Goal: Communication & Community: Ask a question

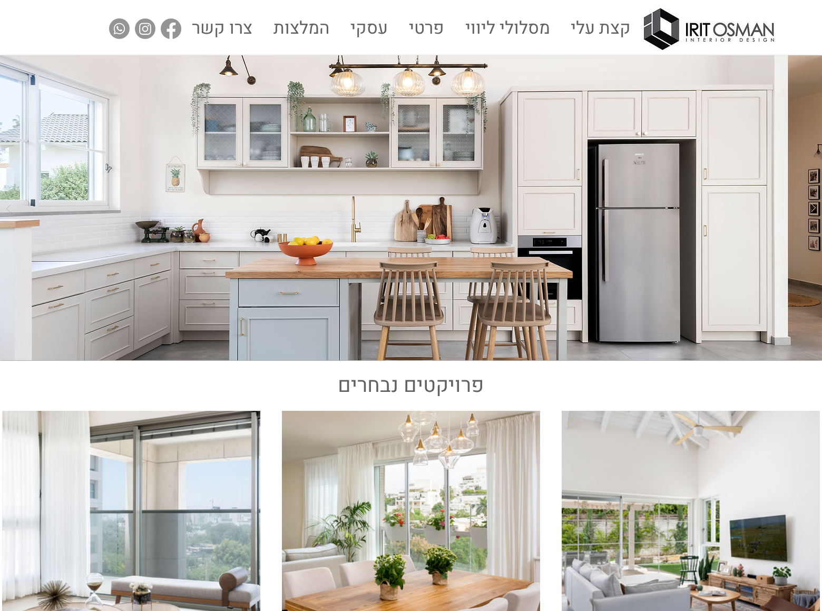
scroll to position [1905, 0]
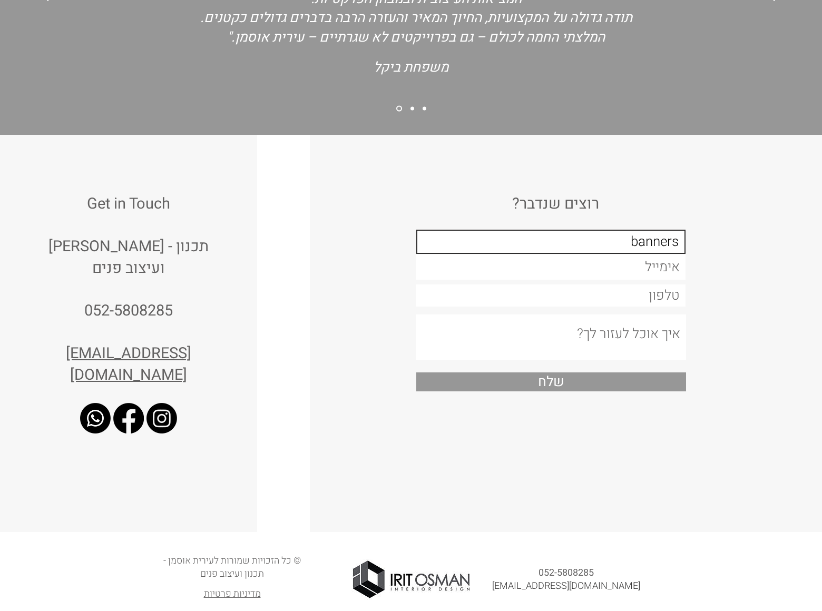
type input "banners"
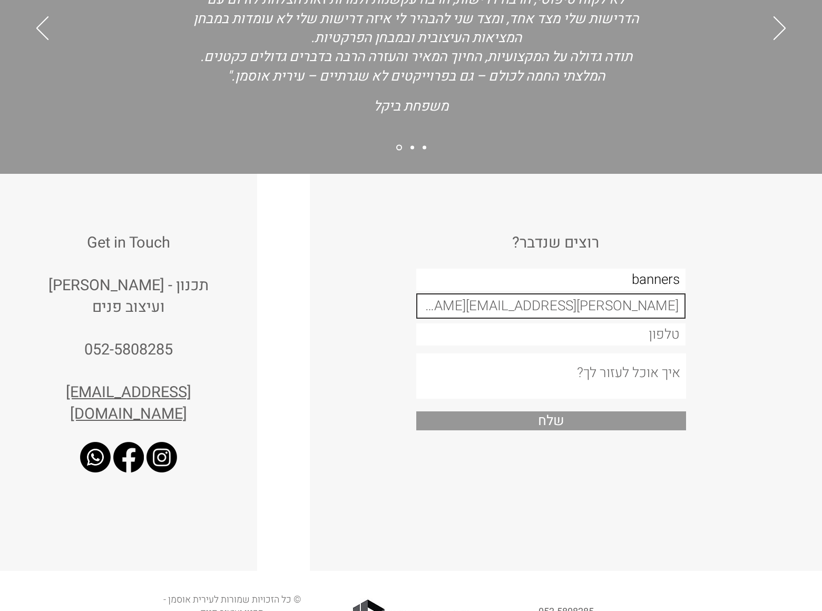
type input "gary-miller@dominatingkeywords.com"
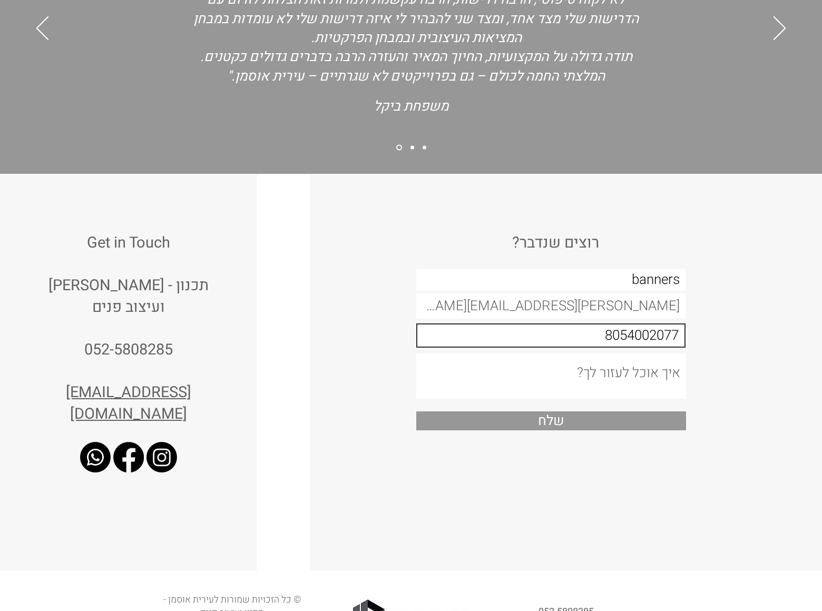
type input "8054002077"
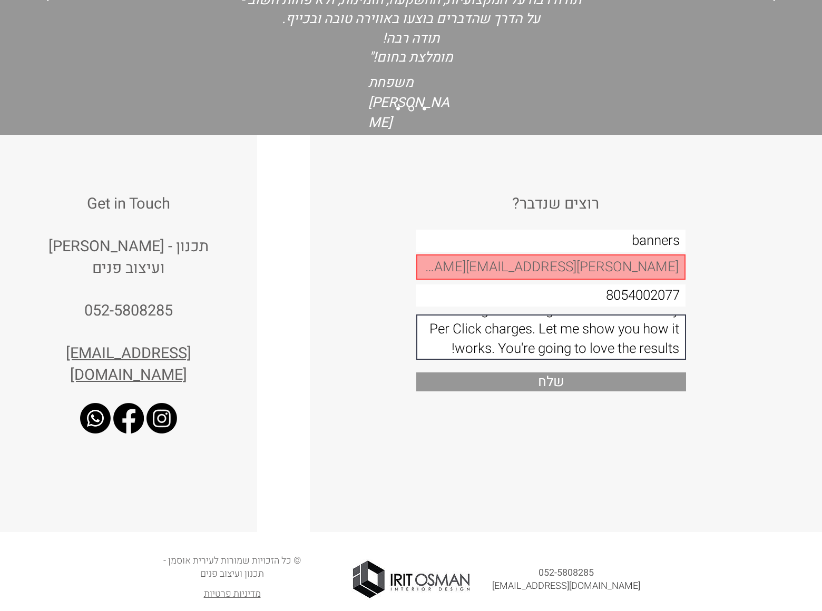
scroll to position [121, 0]
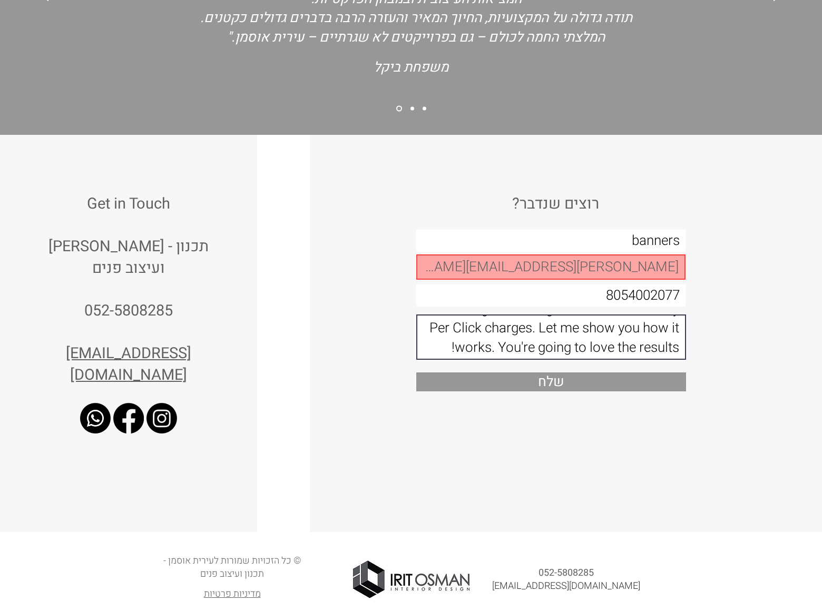
type textarea "Forget about the SEO and Pay Per Click. I have something different for you. Jus…"
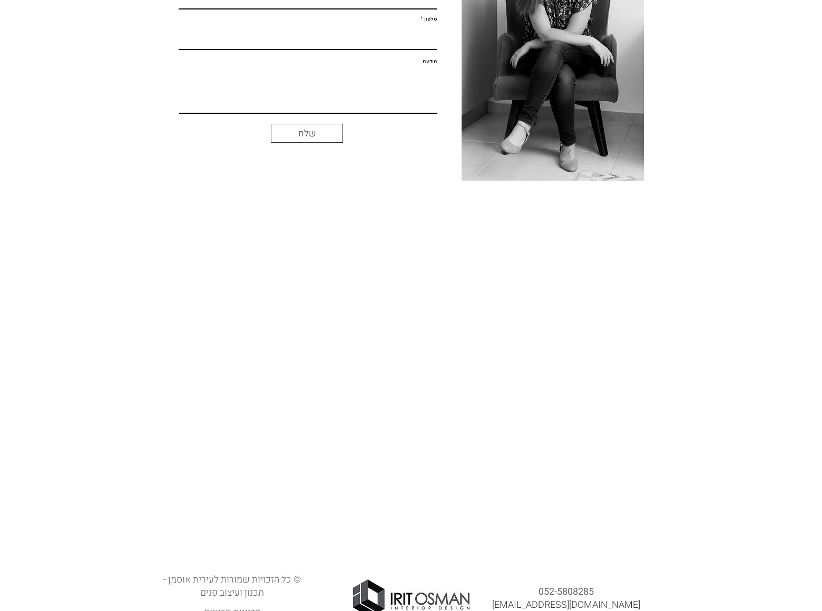
scroll to position [28, 0]
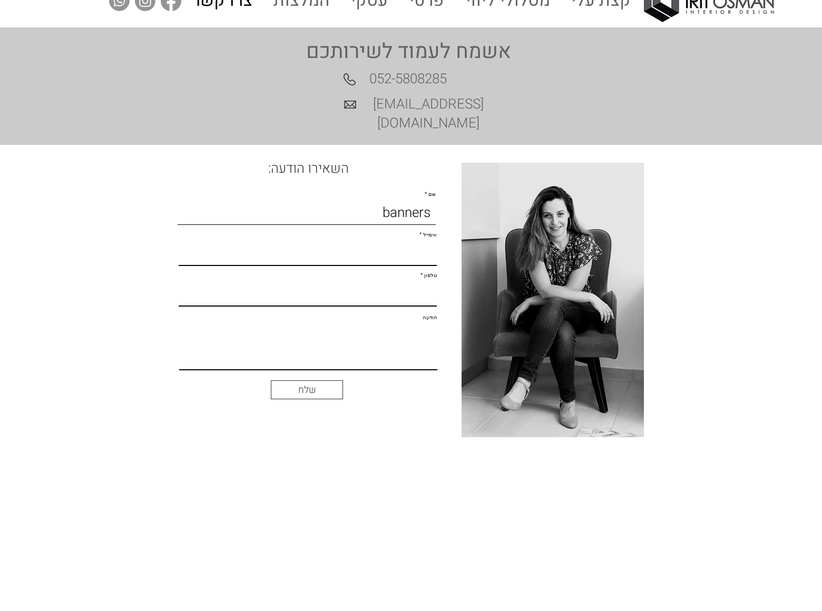
type input "banners"
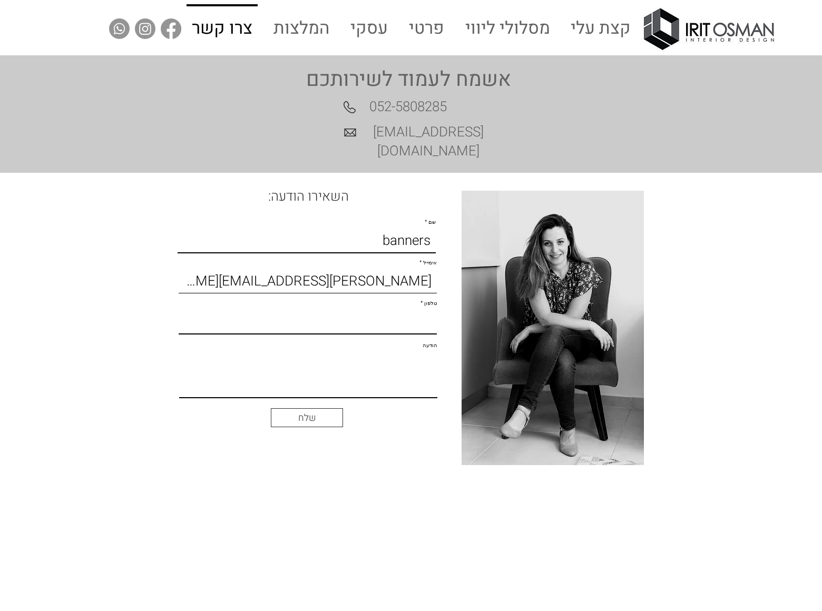
type input "[PERSON_NAME][EMAIL_ADDRESS][PERSON_NAME][DOMAIN_NAME]"
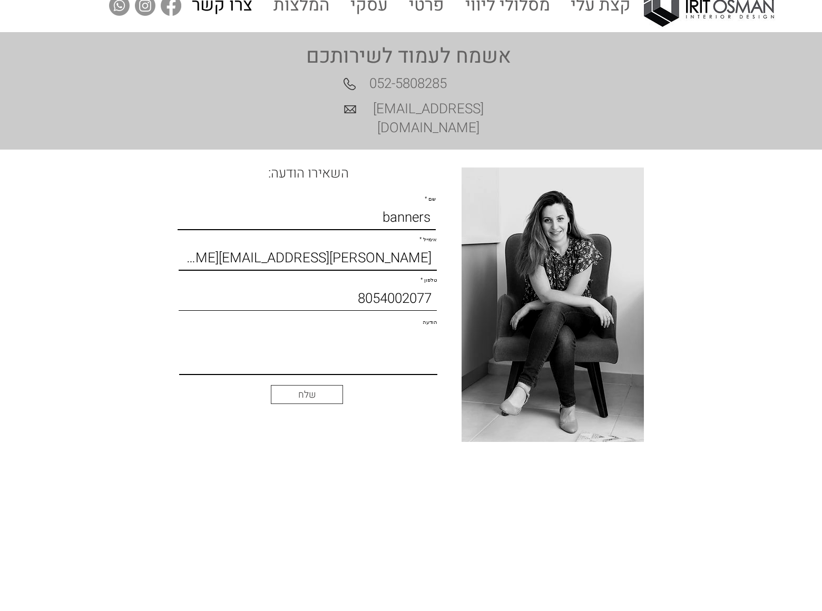
type input "8054002077"
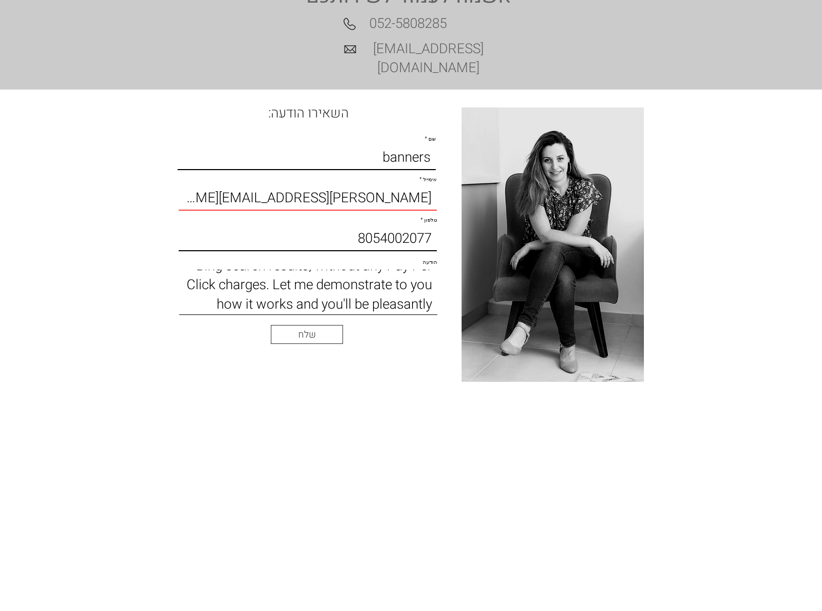
scroll to position [139, 0]
type textarea "I am not offering SEO or Pay Per Click Advertising services. This is something …"
